Goal: Book appointment/travel/reservation

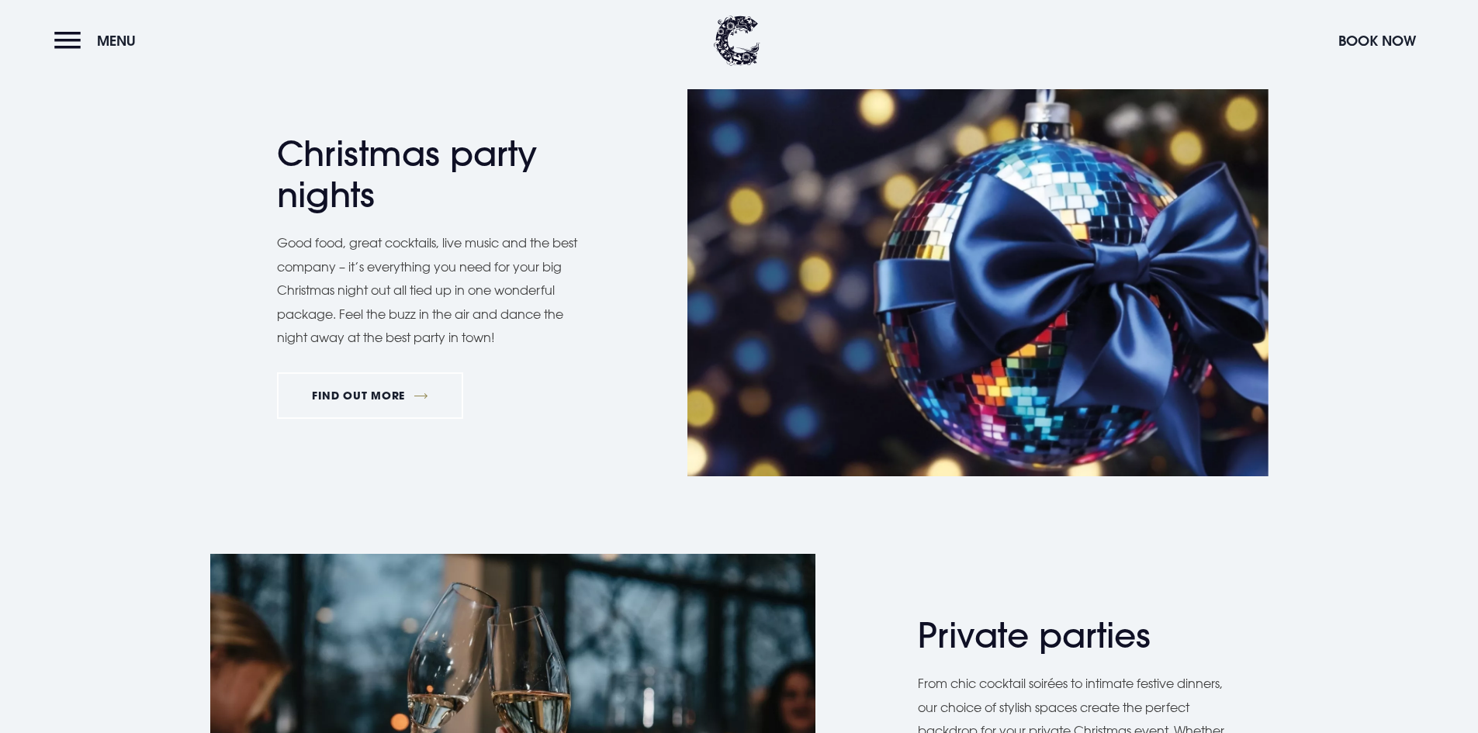
scroll to position [931, 0]
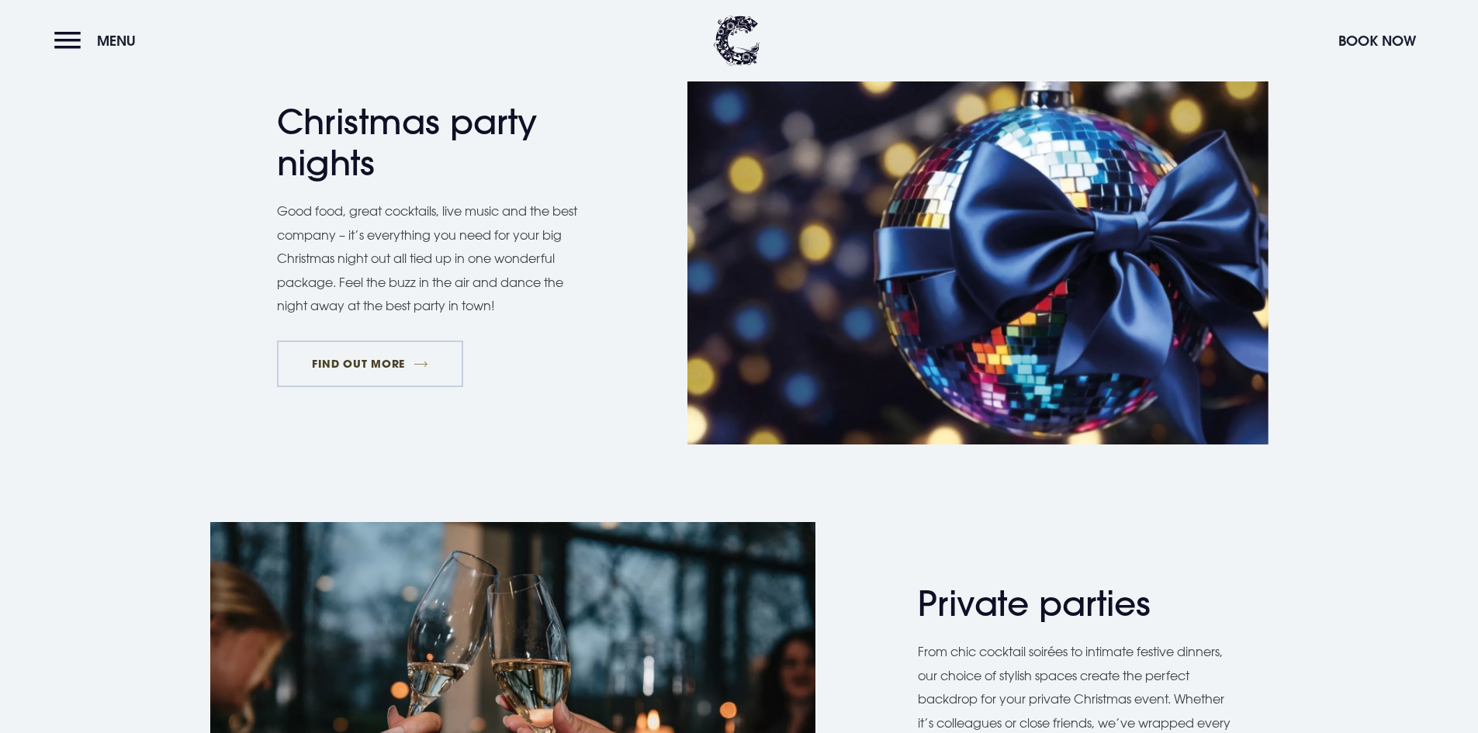
click at [370, 367] on link "FIND OUT MORE" at bounding box center [370, 364] width 187 height 47
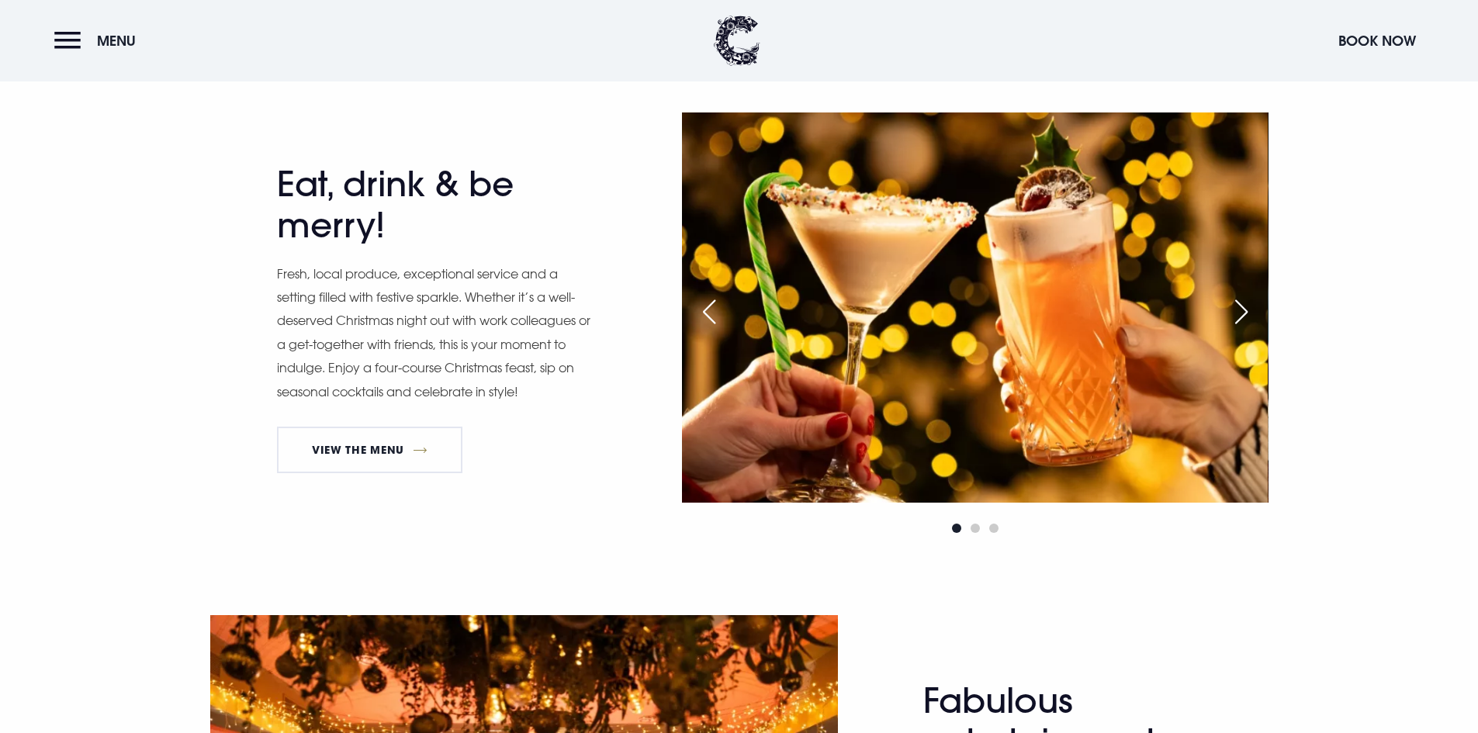
scroll to position [1086, 0]
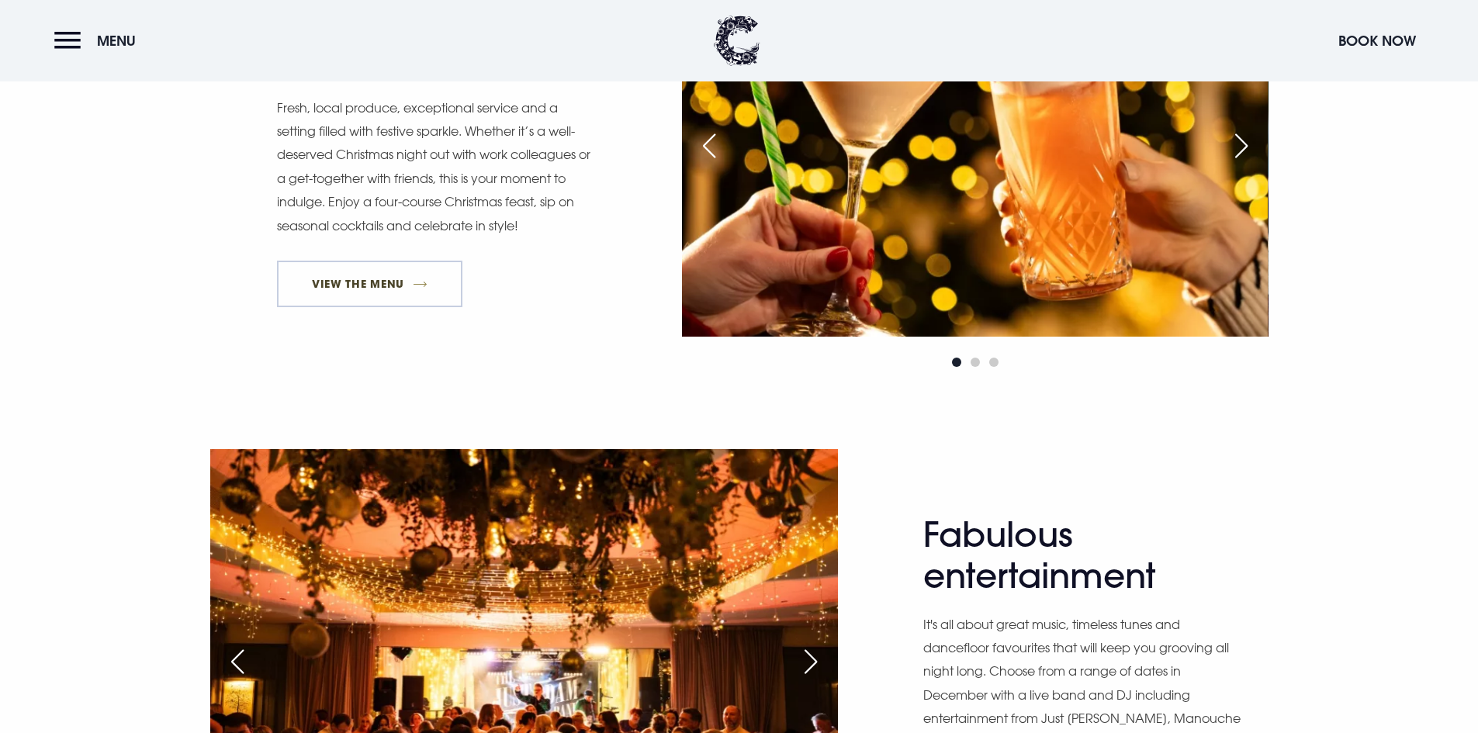
click at [392, 293] on link "View The Menu" at bounding box center [370, 284] width 186 height 47
